Goal: Task Accomplishment & Management: Manage account settings

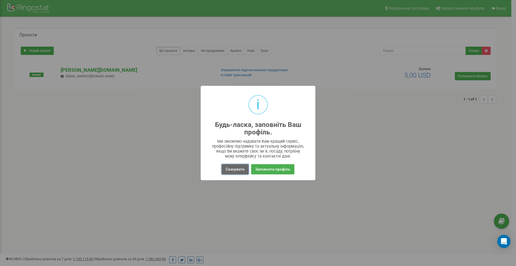
click at [235, 169] on button "Скасувати" at bounding box center [235, 169] width 27 height 10
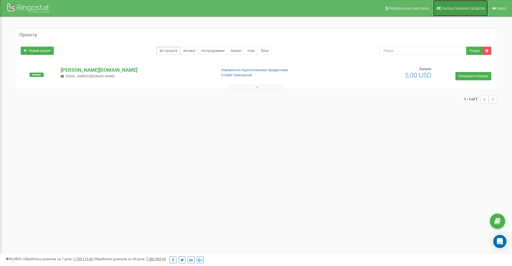
click at [457, 9] on span "Налаштування профілю" at bounding box center [463, 8] width 44 height 4
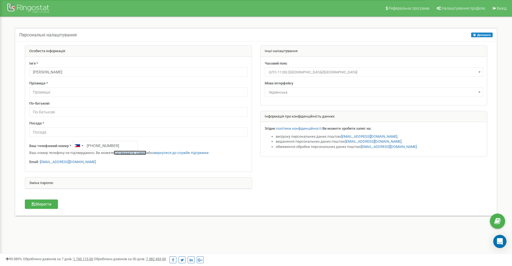
click at [124, 152] on link "підтвердити номер" at bounding box center [130, 153] width 33 height 4
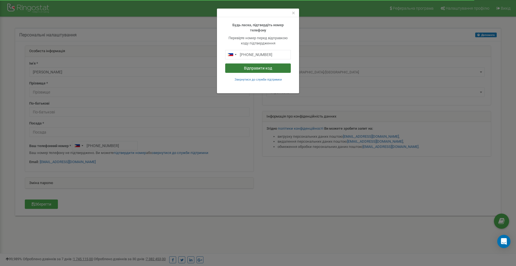
click at [257, 68] on button "Відправити код" at bounding box center [258, 67] width 66 height 9
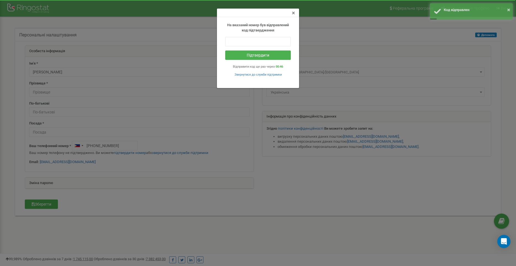
click at [293, 13] on span "×" at bounding box center [293, 13] width 3 height 7
